Goal: Navigation & Orientation: Find specific page/section

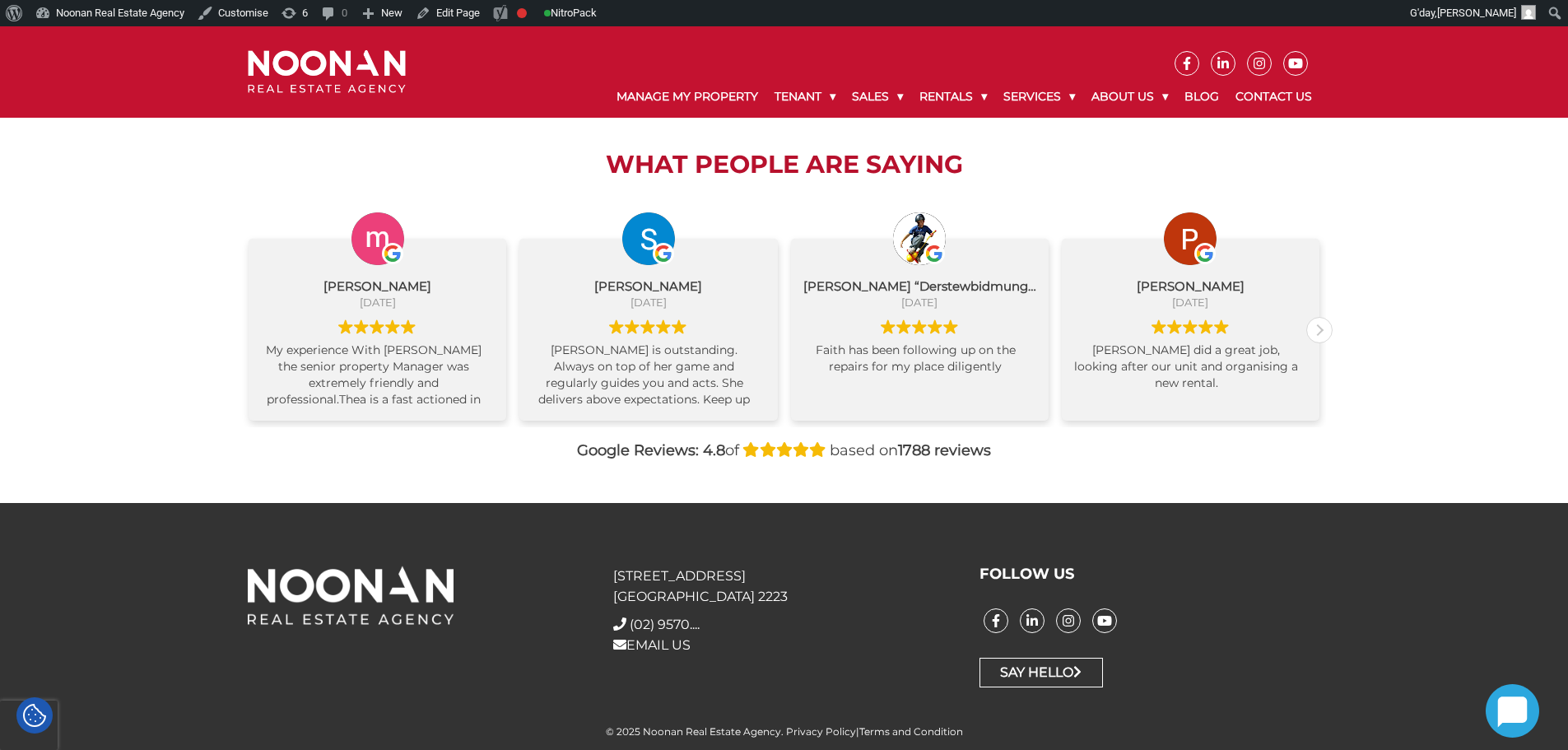
click at [479, 452] on div "Google Reviews: 4.8 of based on 1788 reviews" at bounding box center [784, 450] width 1097 height 22
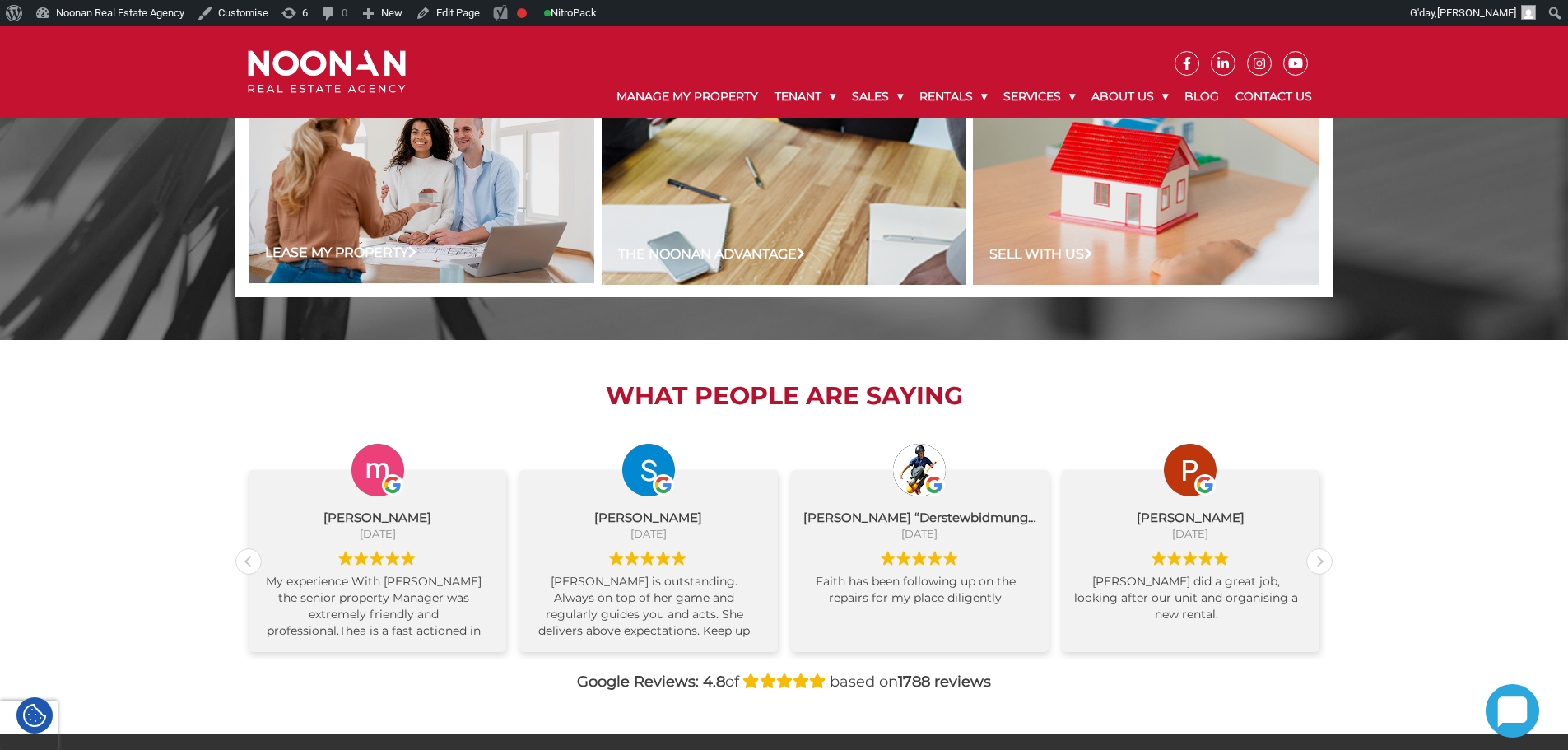
scroll to position [883, 0]
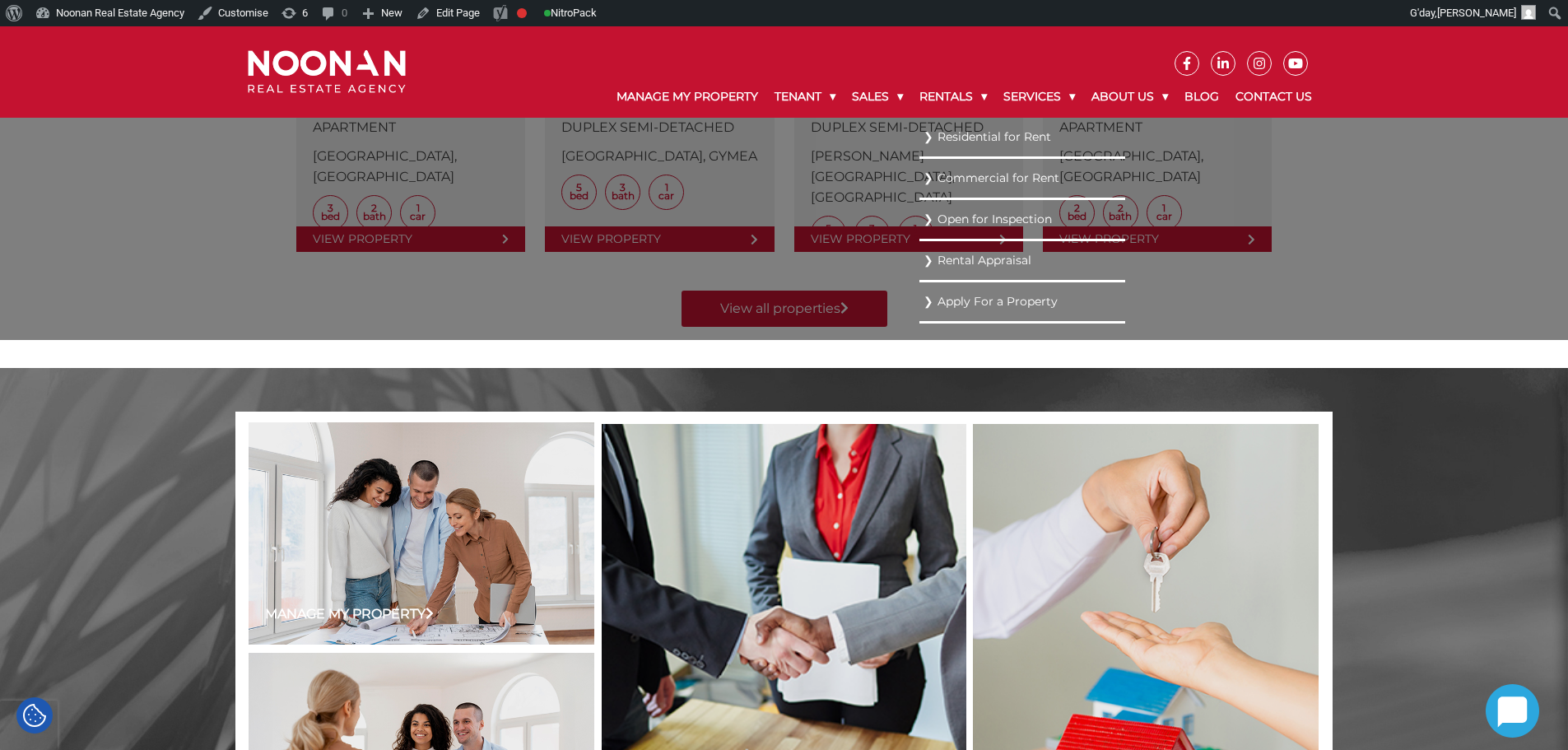
click at [942, 140] on link "Residential for Rent" at bounding box center [1023, 137] width 198 height 22
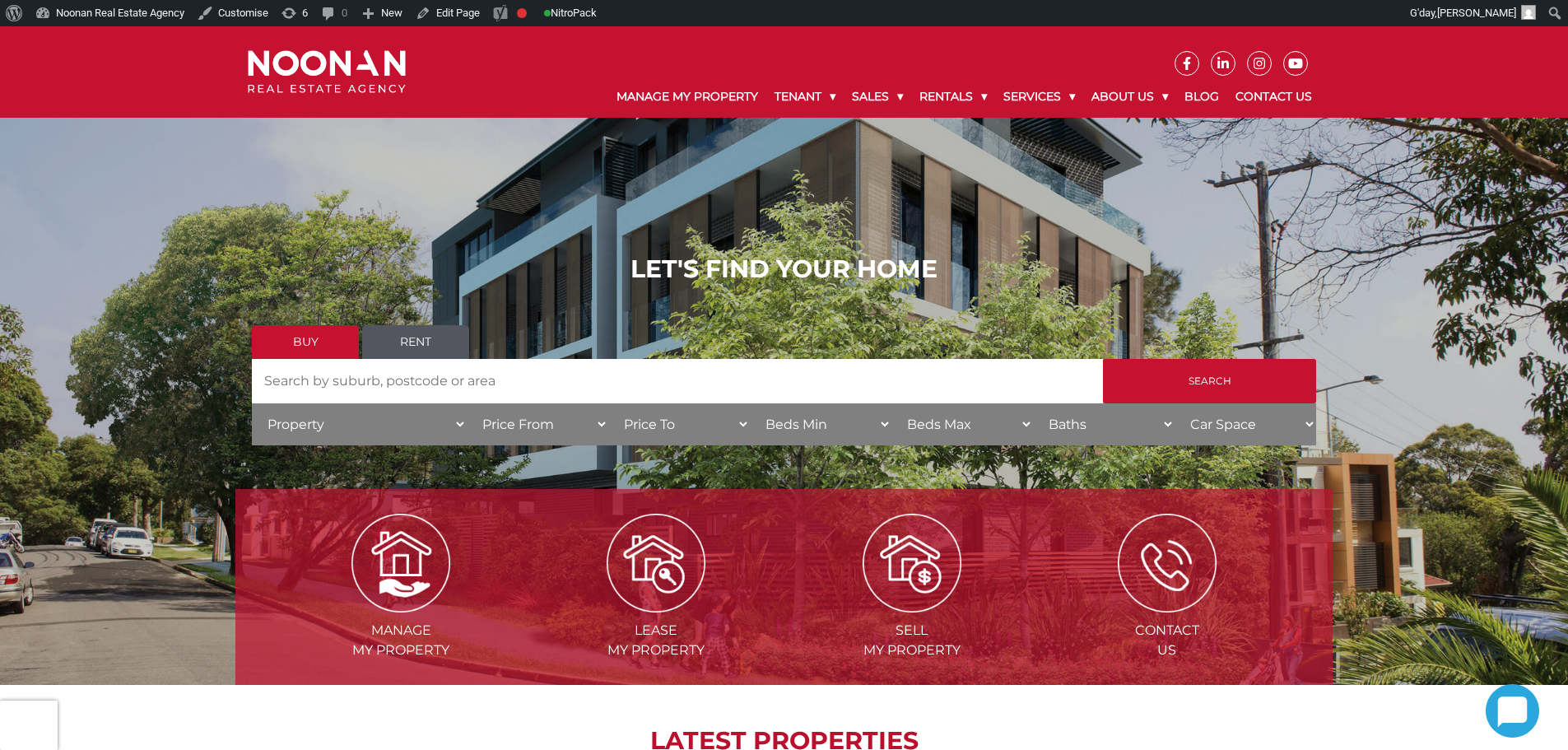
scroll to position [576, 0]
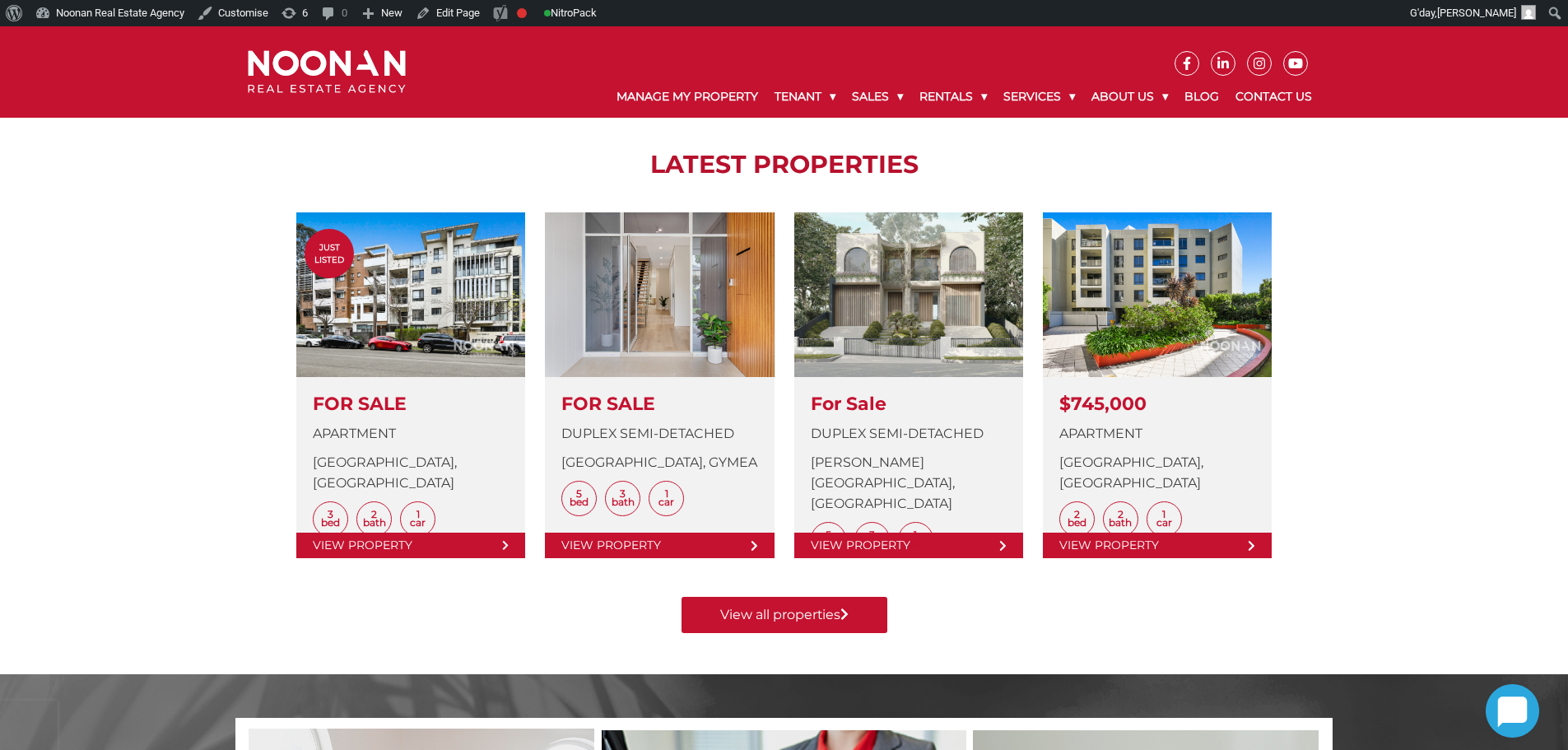
click at [1441, 559] on div "Manage my Property Lease my Property Sell my Property Contact Us LATEST PROPERT…" at bounding box center [784, 273] width 1568 height 803
click at [1509, 303] on div "Manage my Property Lease my Property Sell my Property Contact Us LATEST PROPERT…" at bounding box center [784, 273] width 1568 height 803
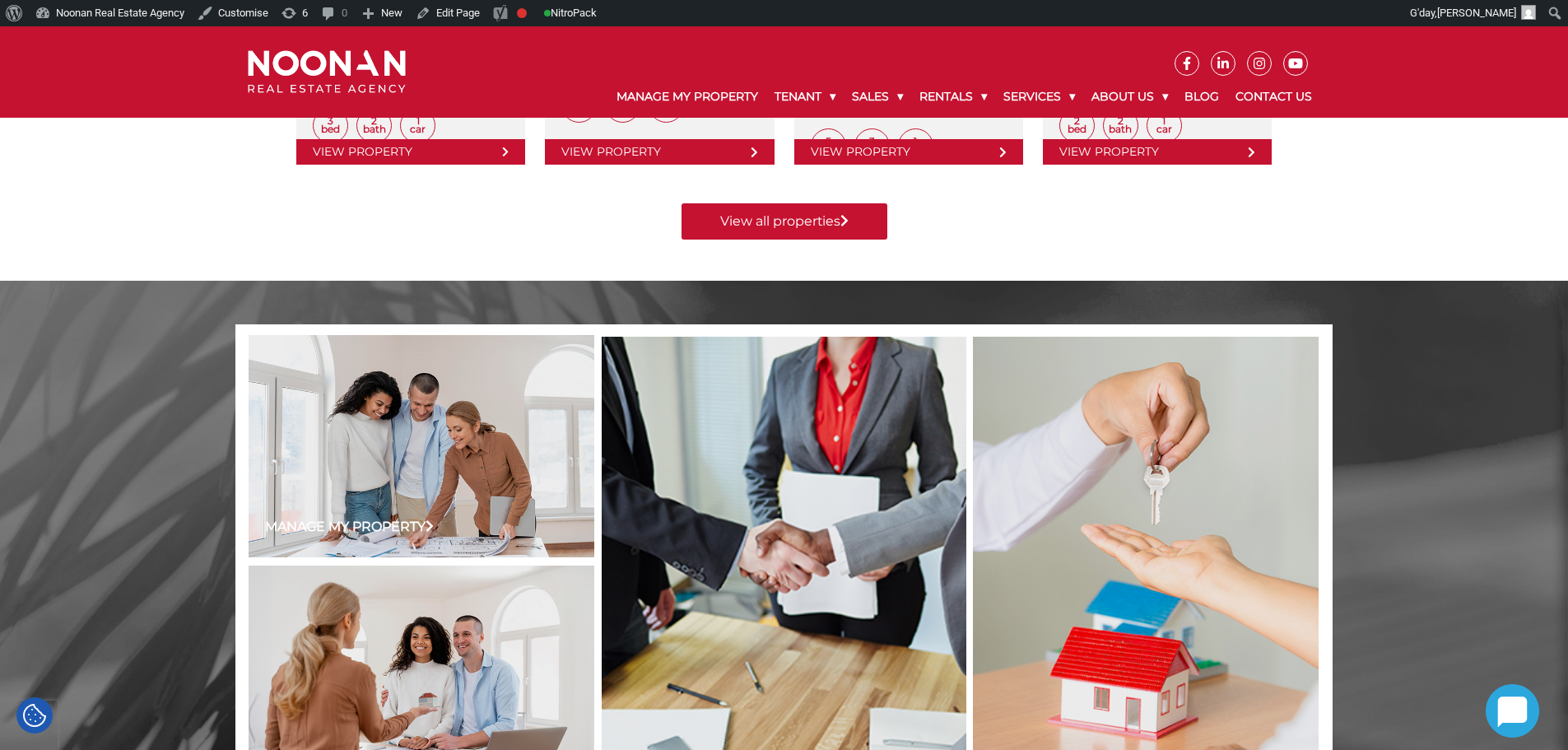
scroll to position [988, 0]
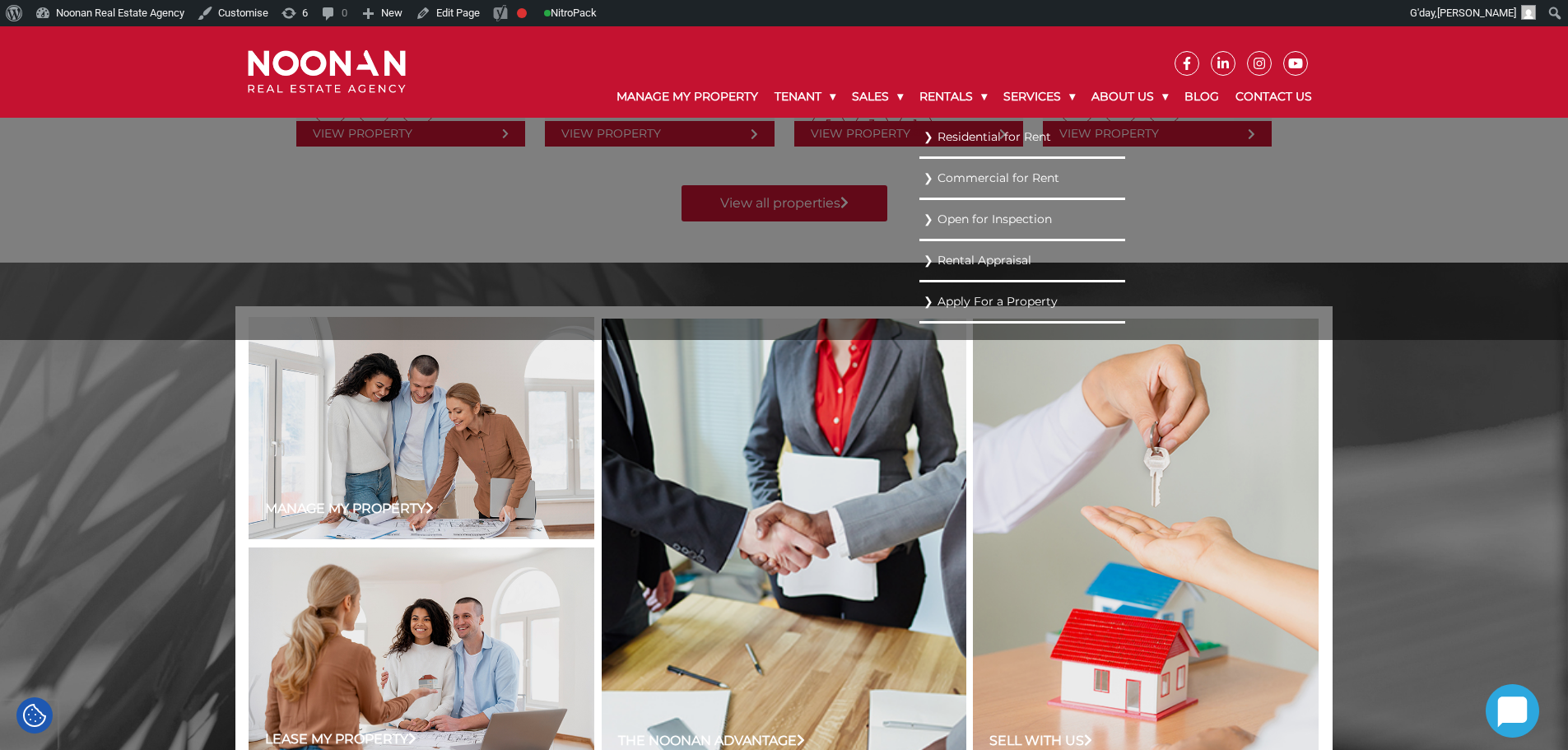
click at [968, 132] on link "Residential for Rent" at bounding box center [1023, 137] width 198 height 22
